Goal: Information Seeking & Learning: Learn about a topic

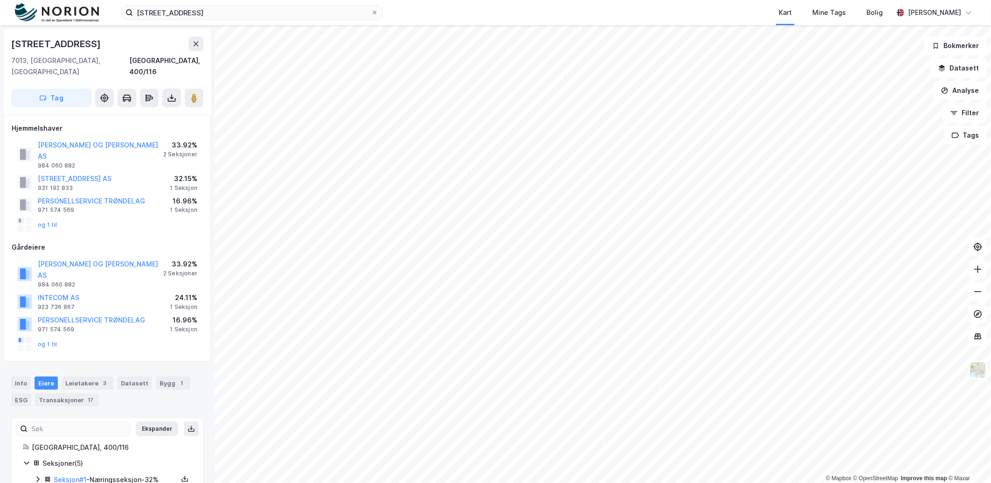
scroll to position [27, 0]
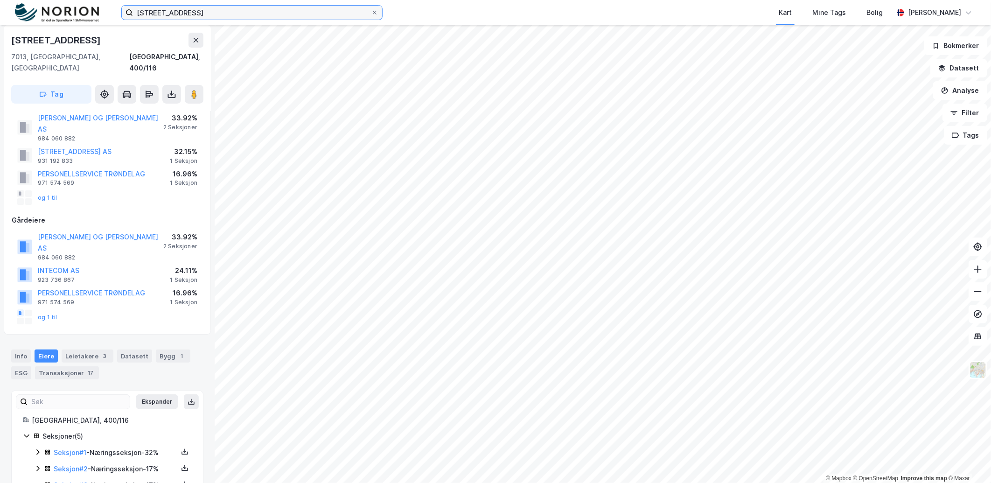
click at [190, 12] on input "[STREET_ADDRESS]" at bounding box center [252, 13] width 238 height 14
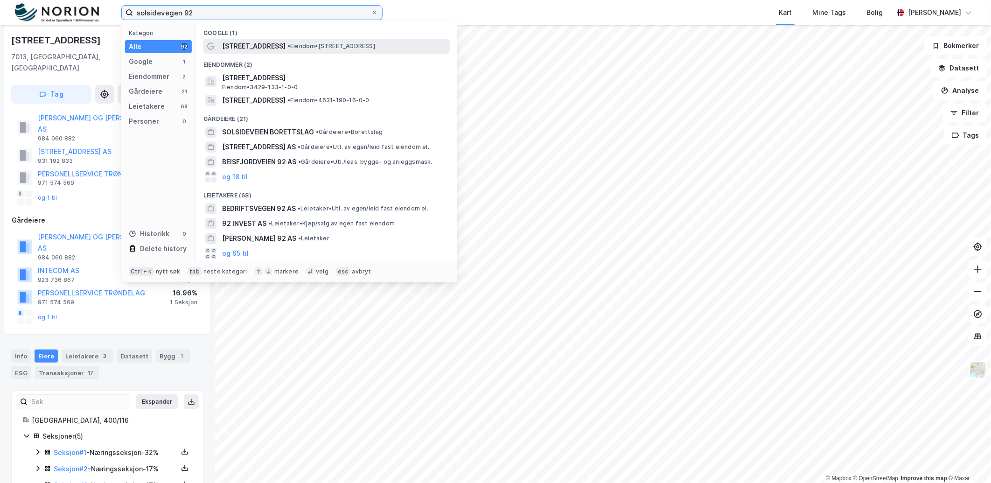
type input "solsidevegen 92"
click at [296, 50] on div "[STREET_ADDRESS] • Eiendom • [STREET_ADDRESS]" at bounding box center [335, 46] width 226 height 11
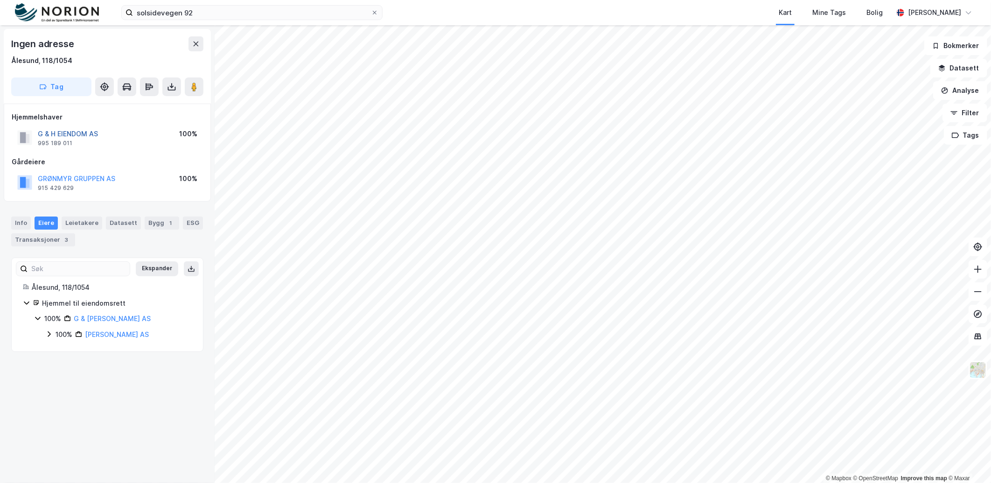
click at [0, 0] on button "G & H EIENDOM AS" at bounding box center [0, 0] width 0 height 0
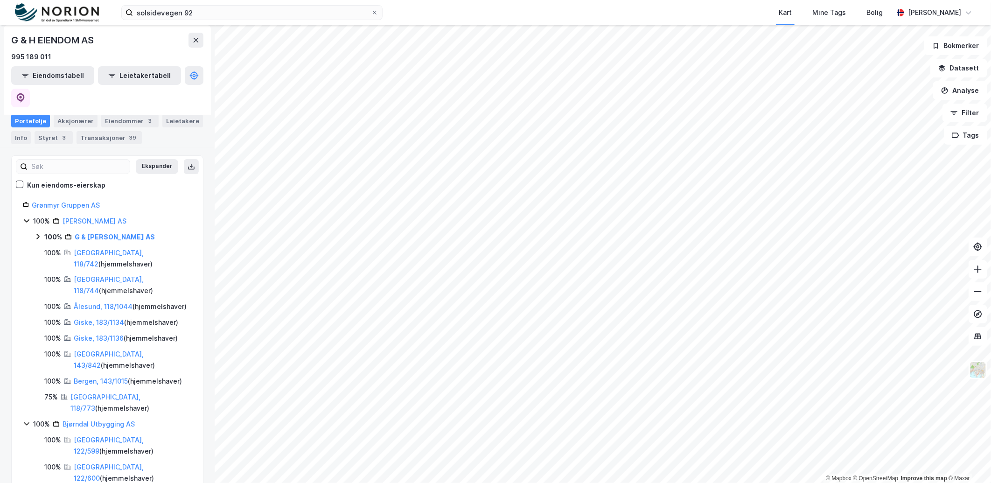
scroll to position [104, 0]
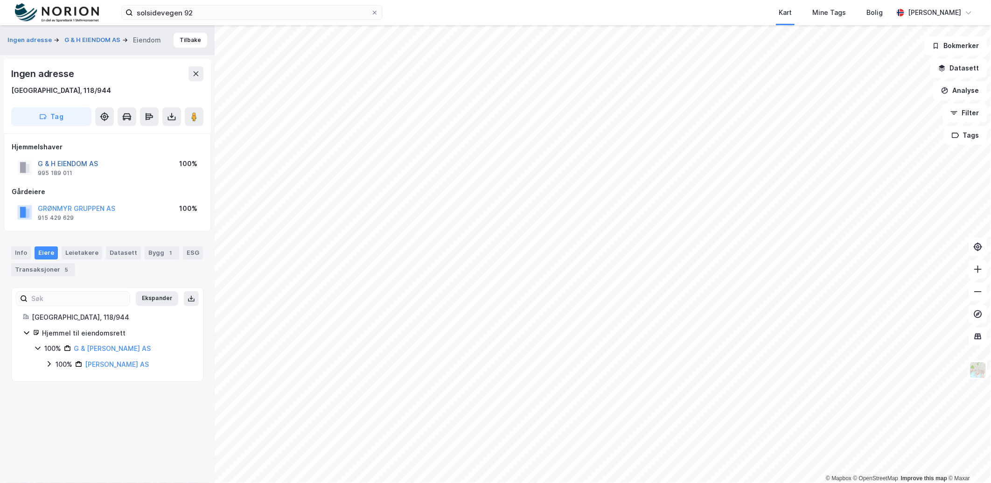
click at [0, 0] on button "G & H EIENDOM AS" at bounding box center [0, 0] width 0 height 0
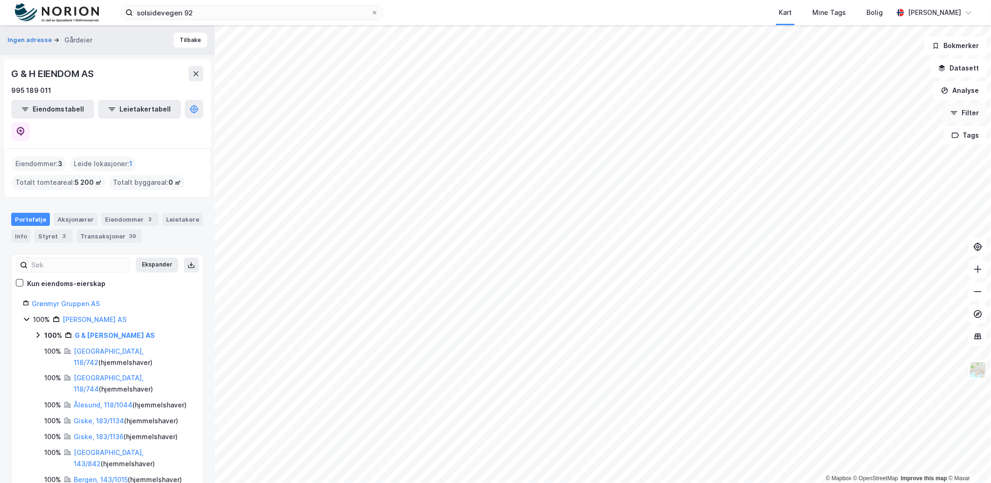
click at [968, 114] on button "Filter" at bounding box center [964, 113] width 45 height 19
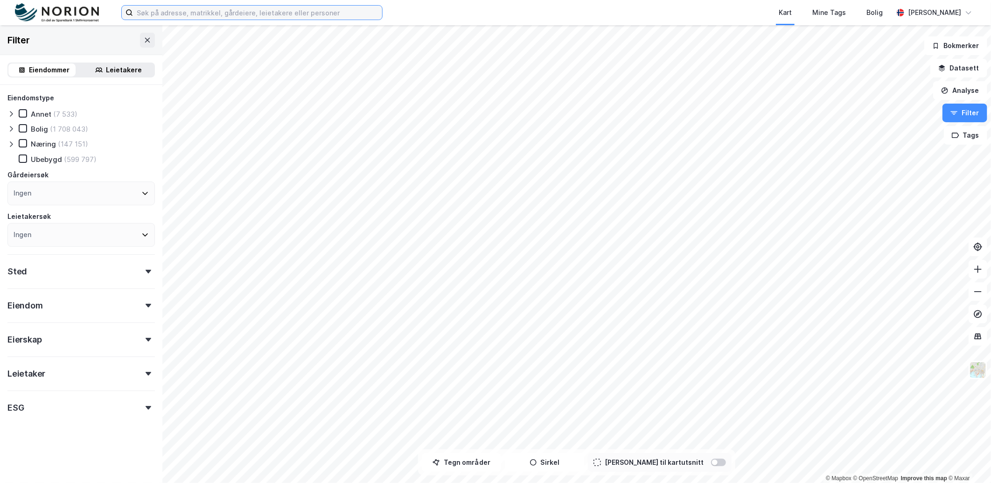
click at [194, 6] on input at bounding box center [257, 13] width 249 height 14
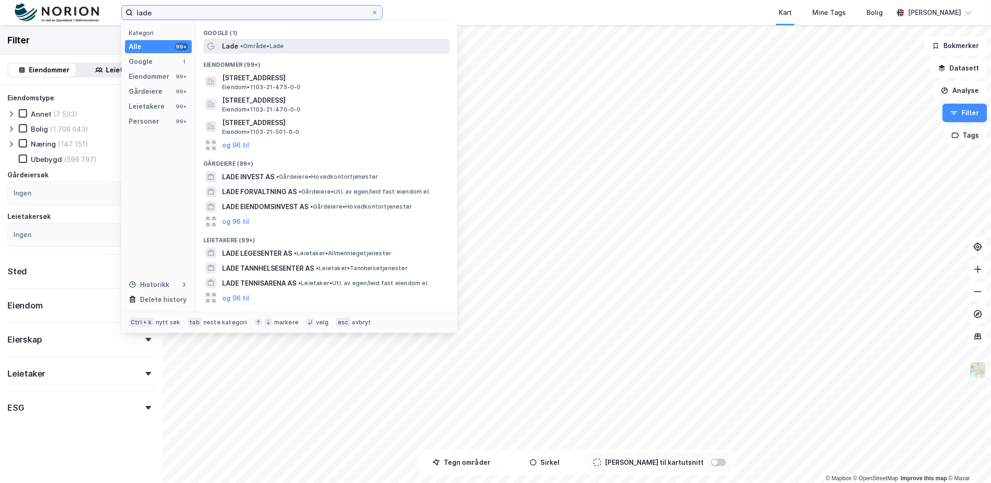
type input "lade"
click at [263, 49] on span "• Område • Lade" at bounding box center [261, 45] width 43 height 7
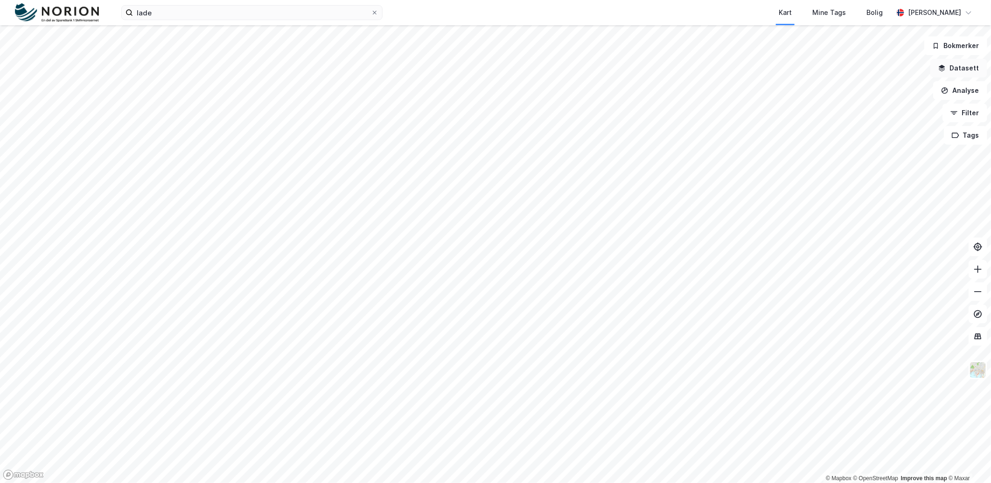
click at [969, 69] on button "Datasett" at bounding box center [958, 68] width 57 height 19
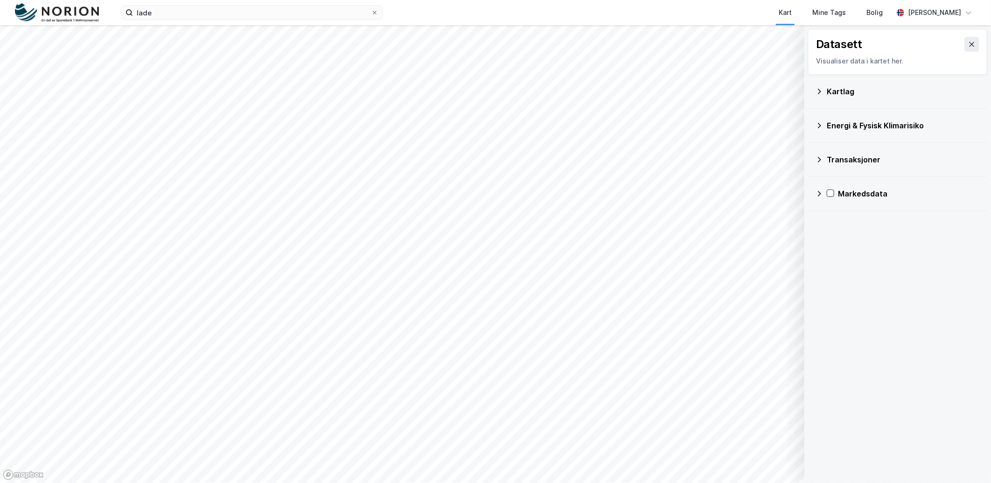
click at [818, 94] on icon at bounding box center [818, 91] width 7 height 7
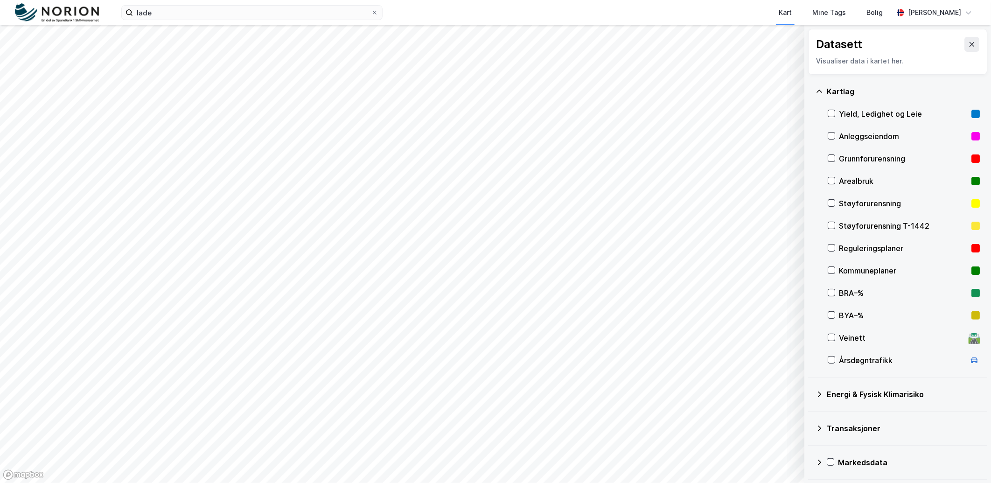
click at [832, 319] on div at bounding box center [830, 315] width 7 height 8
click at [831, 293] on icon at bounding box center [831, 292] width 7 height 7
click at [829, 289] on icon at bounding box center [831, 292] width 7 height 7
click at [832, 316] on icon at bounding box center [831, 315] width 7 height 7
click at [835, 308] on div "BYA–%" at bounding box center [903, 315] width 152 height 22
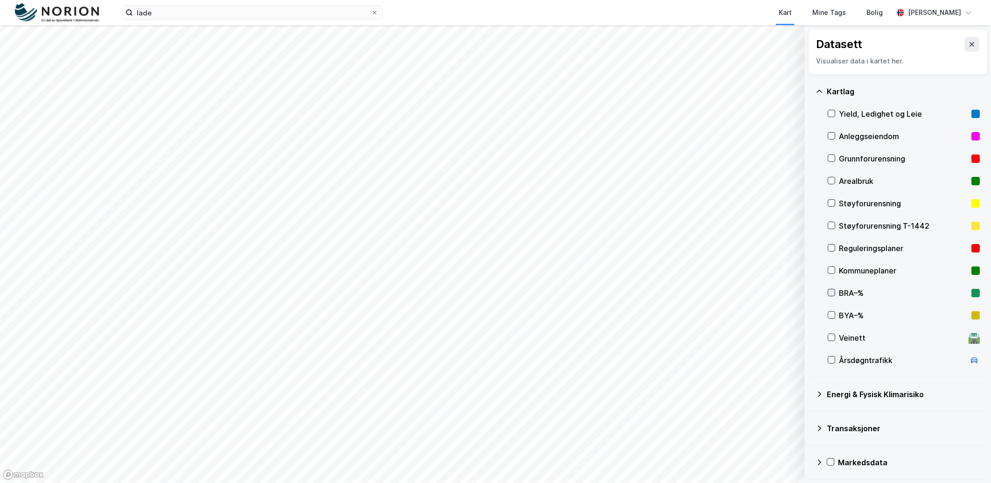
click at [833, 291] on icon at bounding box center [831, 292] width 7 height 7
click at [839, 249] on div "Reguleringsplaner" at bounding box center [902, 248] width 129 height 11
click at [829, 248] on icon at bounding box center [831, 247] width 7 height 7
click at [831, 251] on div at bounding box center [830, 247] width 7 height 7
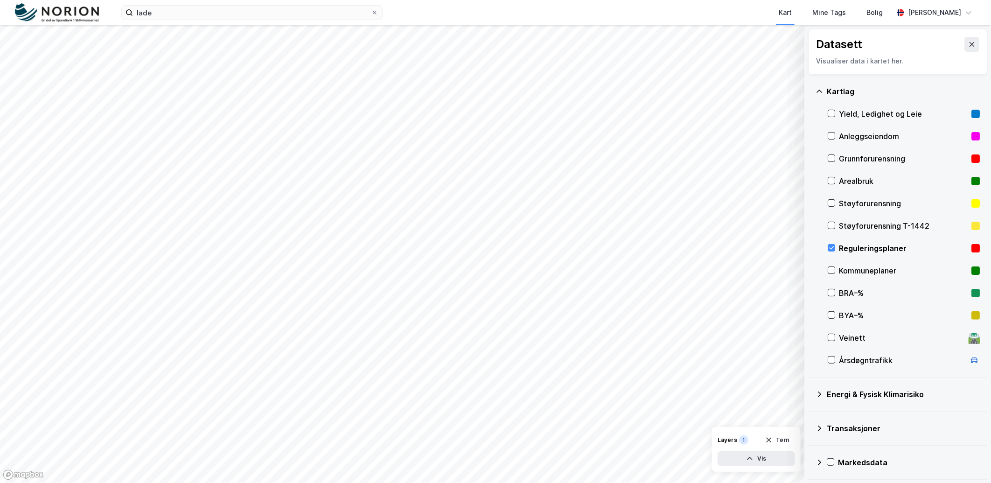
click at [831, 242] on div "Reguleringsplaner" at bounding box center [903, 248] width 152 height 22
click at [833, 245] on icon at bounding box center [831, 247] width 7 height 7
click at [834, 246] on icon at bounding box center [831, 247] width 7 height 7
click at [833, 293] on icon at bounding box center [831, 292] width 7 height 7
click at [832, 314] on icon at bounding box center [831, 315] width 7 height 7
